Goal: Information Seeking & Learning: Learn about a topic

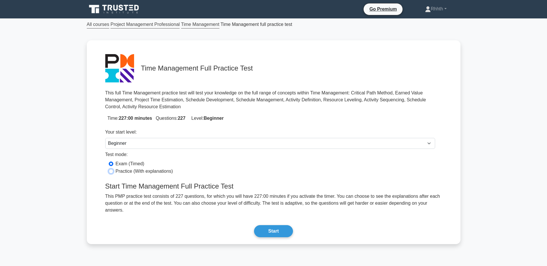
click at [111, 172] on input "Practice (With explanations)" at bounding box center [111, 171] width 5 height 5
radio input "true"
click at [274, 226] on button "Start" at bounding box center [273, 232] width 39 height 12
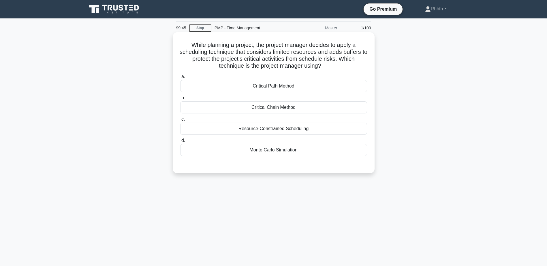
click at [283, 89] on div "Critical Path Method" at bounding box center [273, 86] width 187 height 12
click at [180, 79] on input "a. Critical Path Method" at bounding box center [180, 77] width 0 height 4
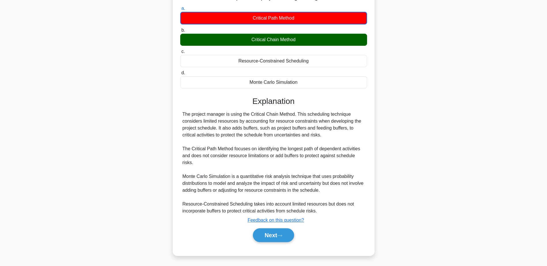
scroll to position [69, 0]
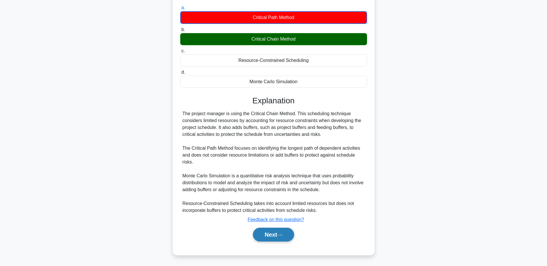
click at [277, 234] on button "Next" at bounding box center [273, 235] width 41 height 14
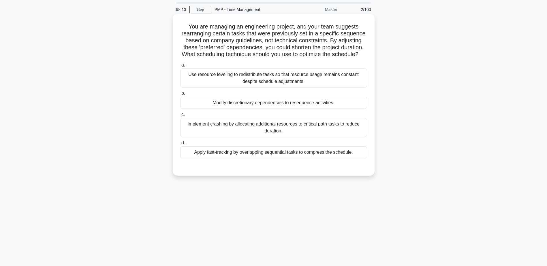
scroll to position [0, 0]
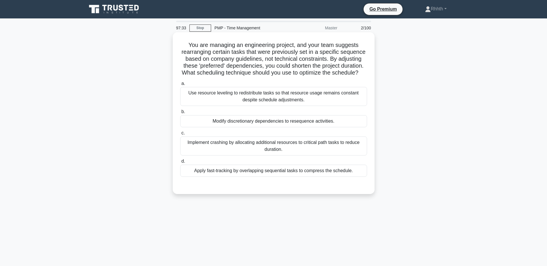
click at [306, 153] on div "Implement crashing by allocating additional resources to critical path tasks to…" at bounding box center [273, 146] width 187 height 19
click at [180, 135] on input "c. Implement crashing by allocating additional resources to critical path tasks…" at bounding box center [180, 134] width 0 height 4
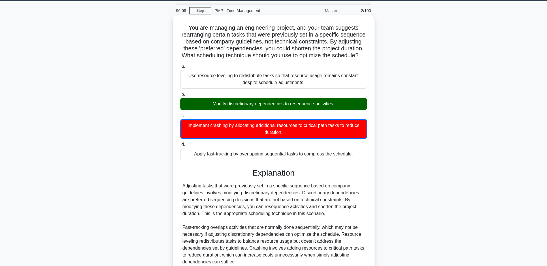
scroll to position [76, 0]
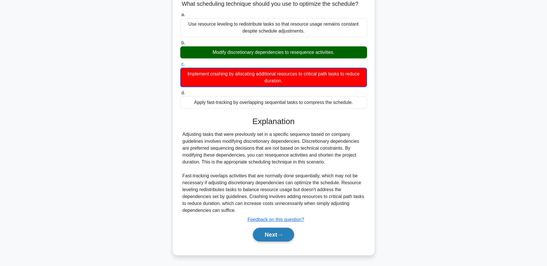
click at [282, 238] on button "Next" at bounding box center [273, 235] width 41 height 14
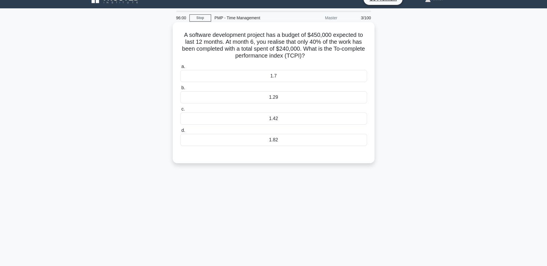
scroll to position [0, 0]
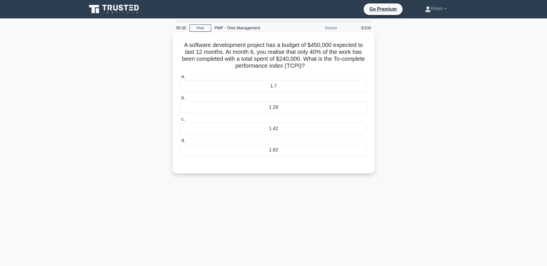
click at [279, 87] on div "1.7" at bounding box center [273, 86] width 187 height 12
click at [180, 79] on input "a. 1.7" at bounding box center [180, 77] width 0 height 4
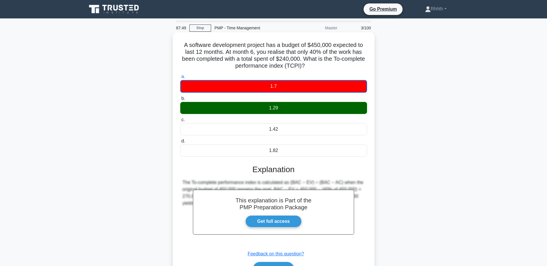
scroll to position [45, 0]
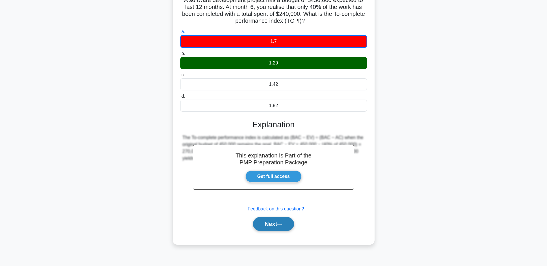
click at [277, 228] on button "Next" at bounding box center [273, 224] width 41 height 14
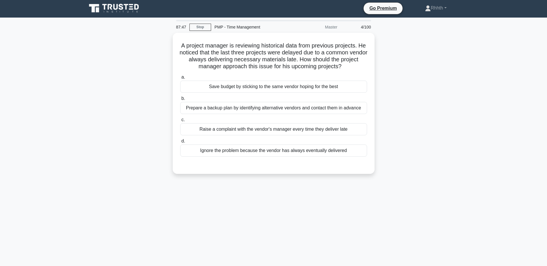
scroll to position [0, 0]
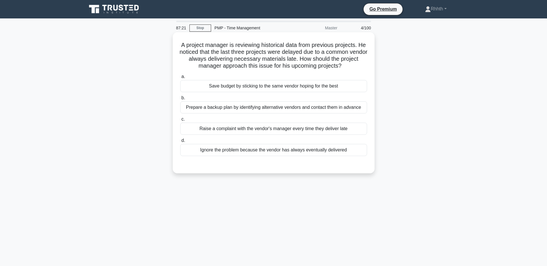
click at [254, 109] on div "Prepare a backup plan by identifying alternative vendors and contact them in ad…" at bounding box center [273, 108] width 187 height 12
click at [180, 100] on input "b. Prepare a backup plan by identifying alternative vendors and contact them in…" at bounding box center [180, 98] width 0 height 4
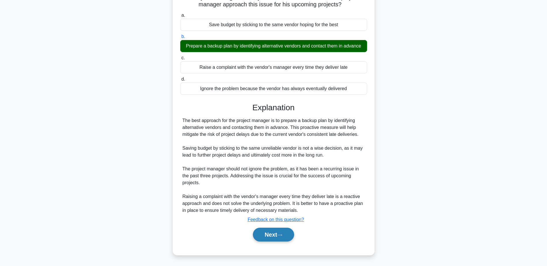
click at [276, 235] on button "Next" at bounding box center [273, 235] width 41 height 14
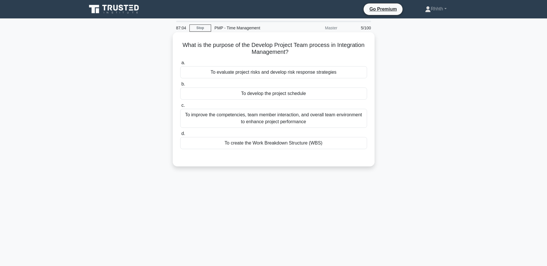
click at [283, 121] on div "To improve the competencies, team member interaction, and overall team environm…" at bounding box center [273, 118] width 187 height 19
click at [180, 108] on input "c. To improve the competencies, team member interaction, and overall team envir…" at bounding box center [180, 106] width 0 height 4
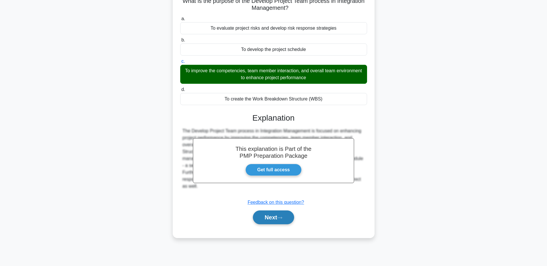
scroll to position [45, 0]
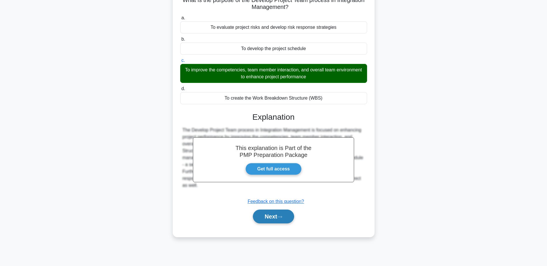
click at [285, 220] on button "Next" at bounding box center [273, 217] width 41 height 14
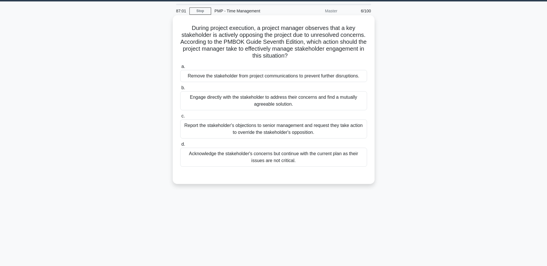
scroll to position [0, 0]
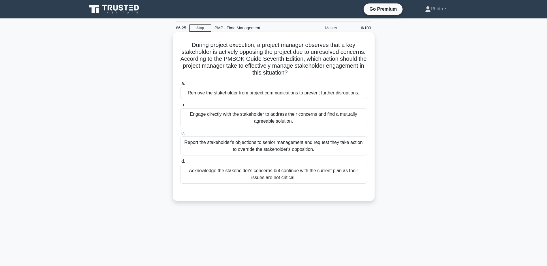
click at [236, 117] on div "Engage directly with the stakeholder to address their concerns and find a mutua…" at bounding box center [273, 117] width 187 height 19
click at [180, 107] on input "b. Engage directly with the stakeholder to address their concerns and find a mu…" at bounding box center [180, 105] width 0 height 4
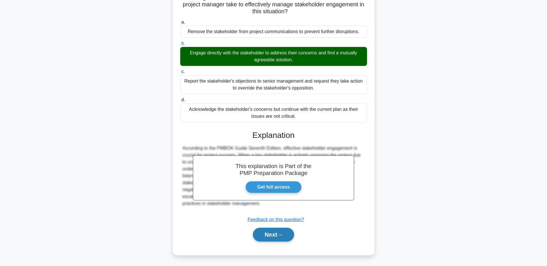
click at [276, 231] on button "Next" at bounding box center [273, 235] width 41 height 14
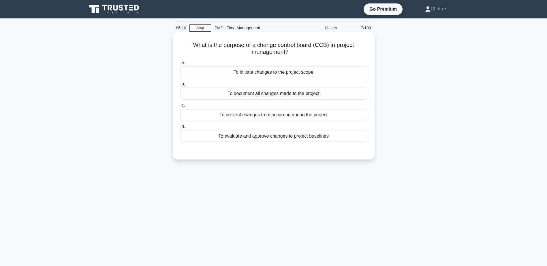
click at [315, 138] on div "To evaluate and approve changes to project baselines" at bounding box center [273, 136] width 187 height 12
click at [180, 129] on input "d. To evaluate and approve changes to project baselines" at bounding box center [180, 127] width 0 height 4
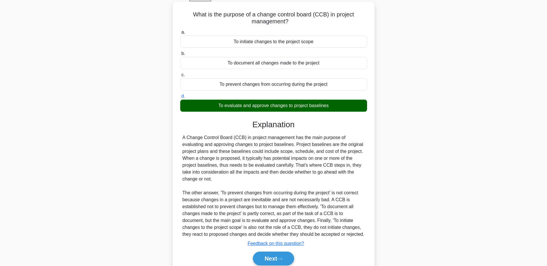
scroll to position [55, 0]
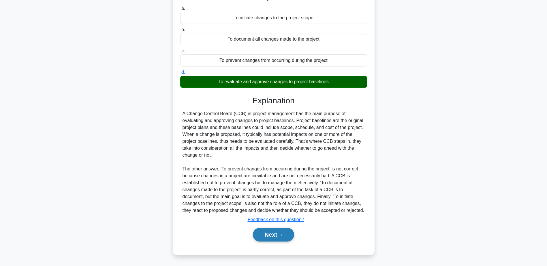
click at [281, 236] on icon at bounding box center [279, 235] width 5 height 2
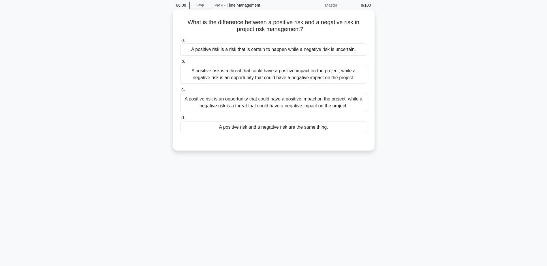
scroll to position [0, 0]
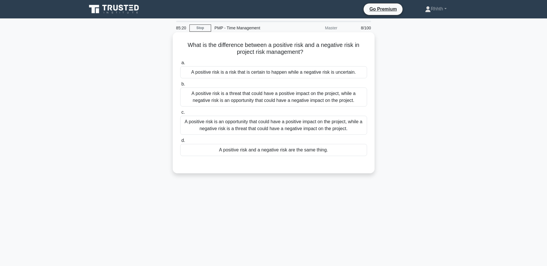
click at [316, 98] on div "A positive risk is a threat that could have a positive impact on the project, w…" at bounding box center [273, 97] width 187 height 19
click at [180, 86] on input "b. A positive risk is a threat that could have a positive impact on the project…" at bounding box center [180, 84] width 0 height 4
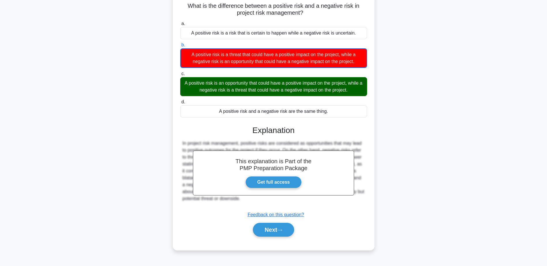
scroll to position [45, 0]
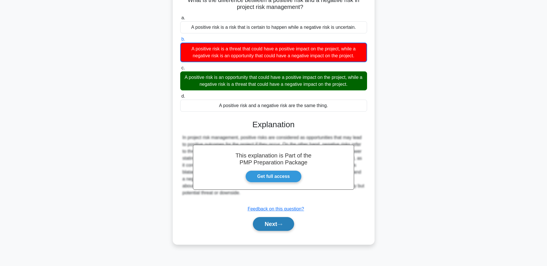
click at [275, 226] on button "Next" at bounding box center [273, 224] width 41 height 14
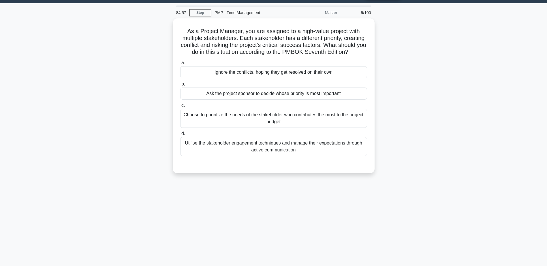
scroll to position [0, 0]
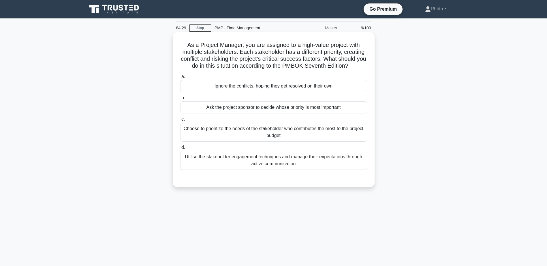
click at [258, 162] on div "Utilise the stakeholder engagement techniques and manage their expectations thr…" at bounding box center [273, 160] width 187 height 19
click at [180, 150] on input "d. Utilise the stakeholder engagement techniques and manage their expectations …" at bounding box center [180, 148] width 0 height 4
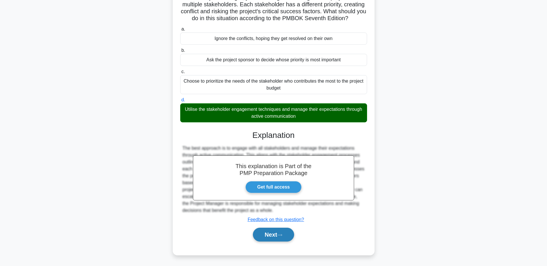
click at [264, 233] on button "Next" at bounding box center [273, 235] width 41 height 14
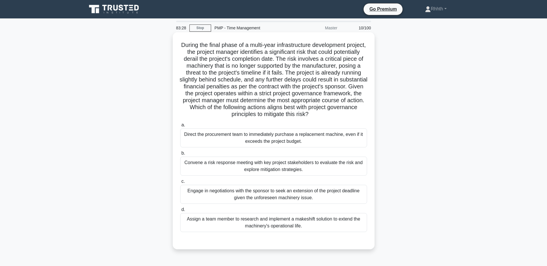
click at [260, 165] on div "Convene a risk response meeting with key project stakeholders to evaluate the r…" at bounding box center [273, 166] width 187 height 19
click at [180, 155] on input "b. Convene a risk response meeting with key project stakeholders to evaluate th…" at bounding box center [180, 154] width 0 height 4
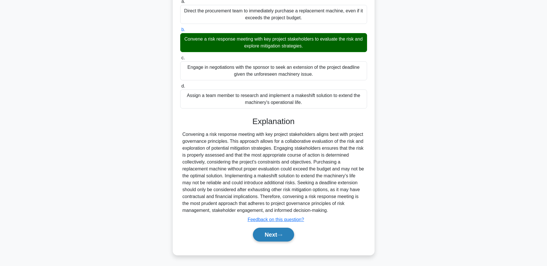
click at [271, 239] on button "Next" at bounding box center [273, 235] width 41 height 14
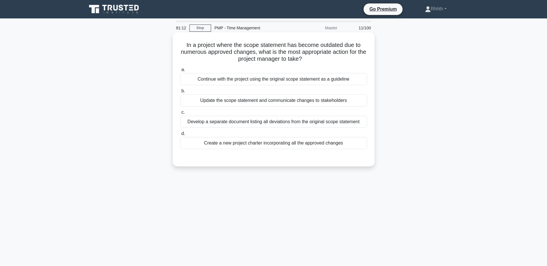
click at [328, 102] on div "Update the scope statement and communicate changes to stakeholders" at bounding box center [273, 101] width 187 height 12
click at [180, 93] on input "b. Update the scope statement and communicate changes to stakeholders" at bounding box center [180, 91] width 0 height 4
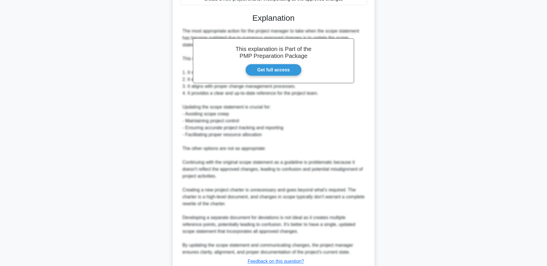
scroll to position [186, 0]
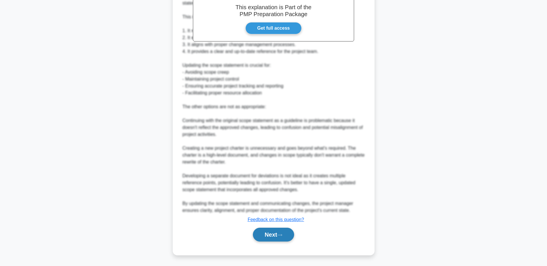
click at [282, 235] on icon at bounding box center [279, 235] width 5 height 3
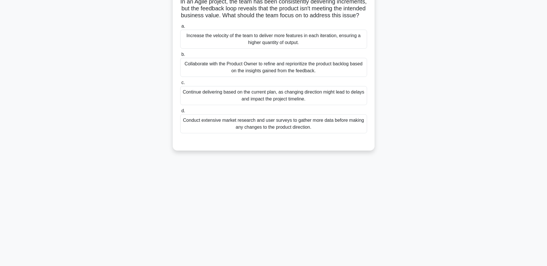
scroll to position [0, 0]
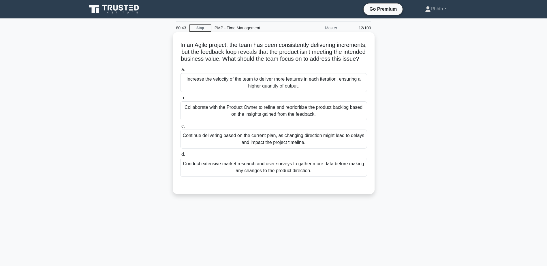
click at [219, 116] on div "Collaborate with the Product Owner to refine and reprioritize the product backl…" at bounding box center [273, 111] width 187 height 19
click at [180, 100] on input "b. Collaborate with the Product Owner to refine and reprioritize the product ba…" at bounding box center [180, 98] width 0 height 4
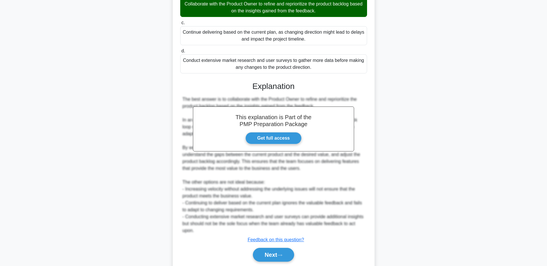
scroll to position [131, 0]
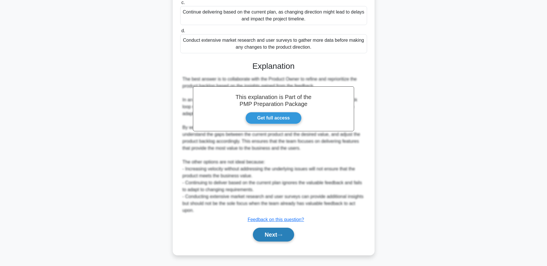
click at [269, 233] on button "Next" at bounding box center [273, 235] width 41 height 14
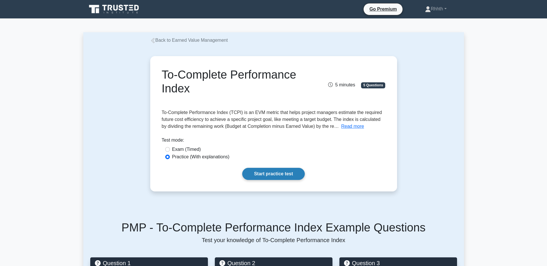
click at [268, 173] on link "Start practice test" at bounding box center [273, 174] width 63 height 12
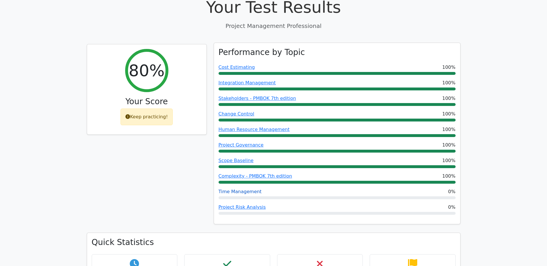
scroll to position [202, 0]
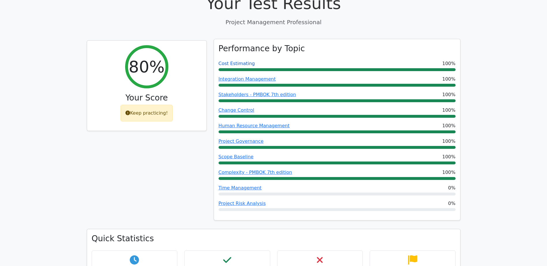
click at [242, 61] on link "Cost Estimating" at bounding box center [237, 63] width 36 height 5
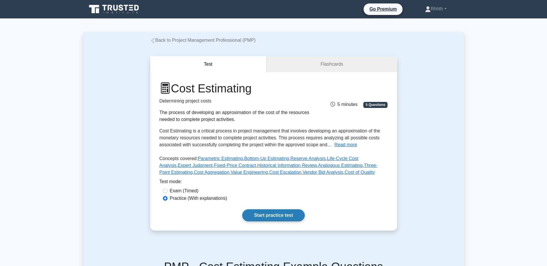
click at [285, 214] on link "Start practice test" at bounding box center [273, 216] width 63 height 12
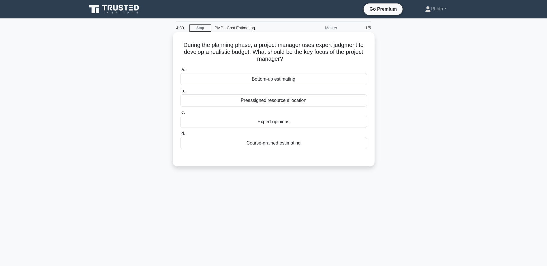
click at [284, 78] on div "Bottom-up estimating" at bounding box center [273, 79] width 187 height 12
click at [180, 72] on input "a. Bottom-up estimating" at bounding box center [180, 70] width 0 height 4
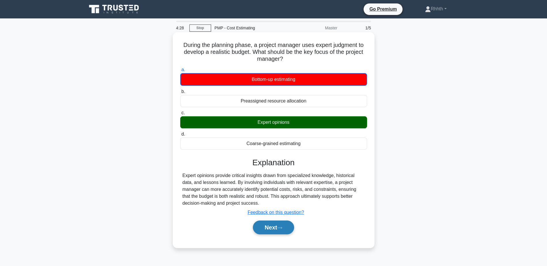
click at [282, 229] on icon at bounding box center [279, 228] width 5 height 3
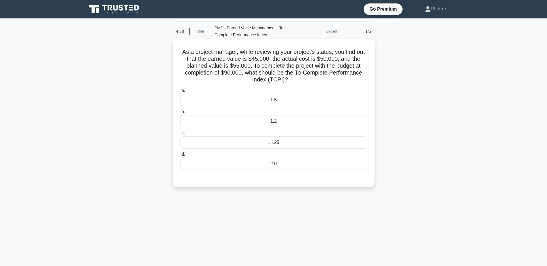
drag, startPoint x: 290, startPoint y: 59, endPoint x: 286, endPoint y: 53, distance: 6.8
click at [286, 53] on h5 "As a project manager, while reviewing your project's status, you find out that …" at bounding box center [274, 65] width 188 height 35
click at [277, 121] on div "1.2" at bounding box center [273, 121] width 187 height 12
click at [180, 114] on input "b. 1.2" at bounding box center [180, 112] width 0 height 4
